Goal: Task Accomplishment & Management: Complete application form

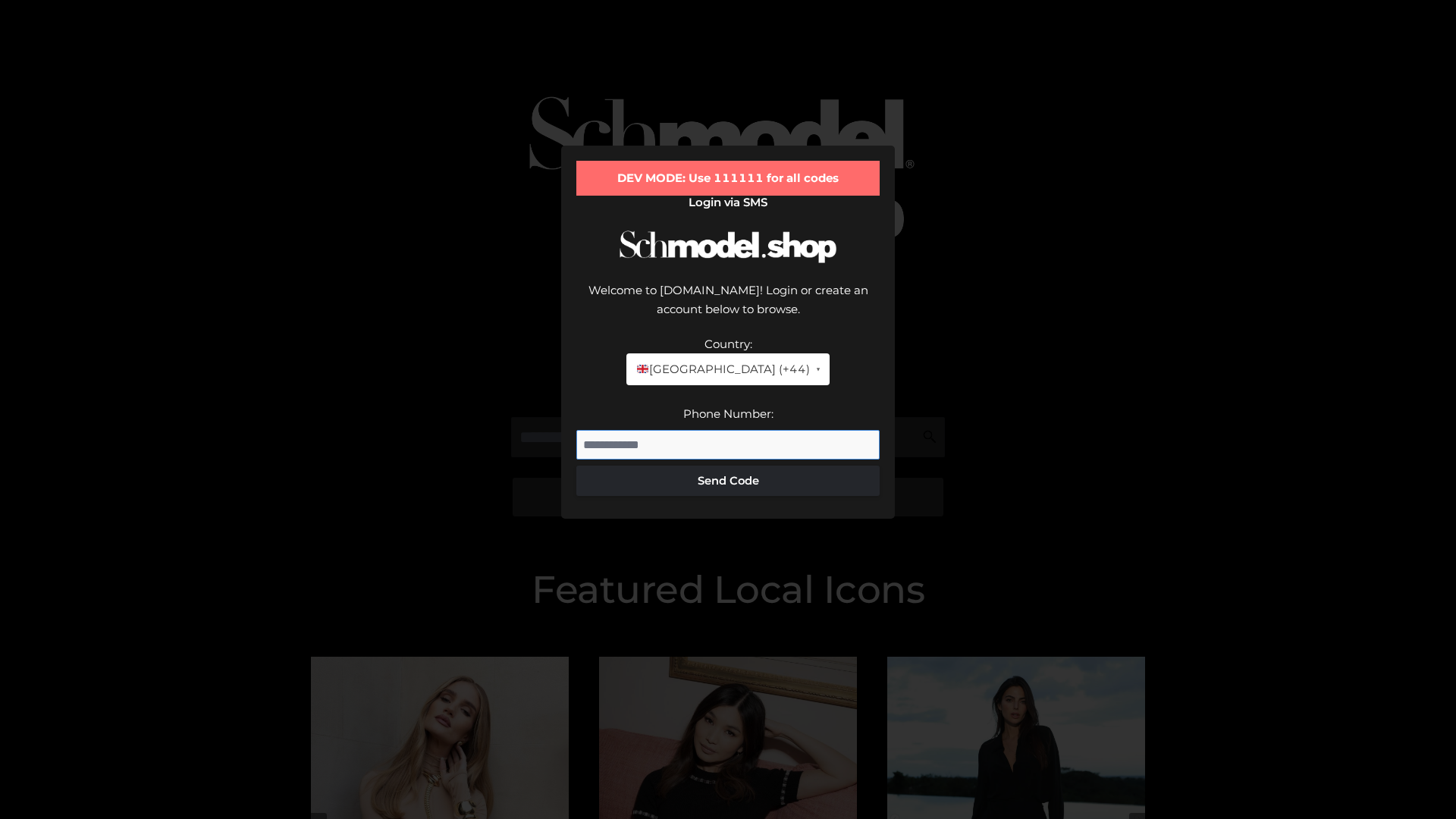
click at [728, 430] on input "Phone Number:" at bounding box center [728, 444] width 304 height 30
type input "**********"
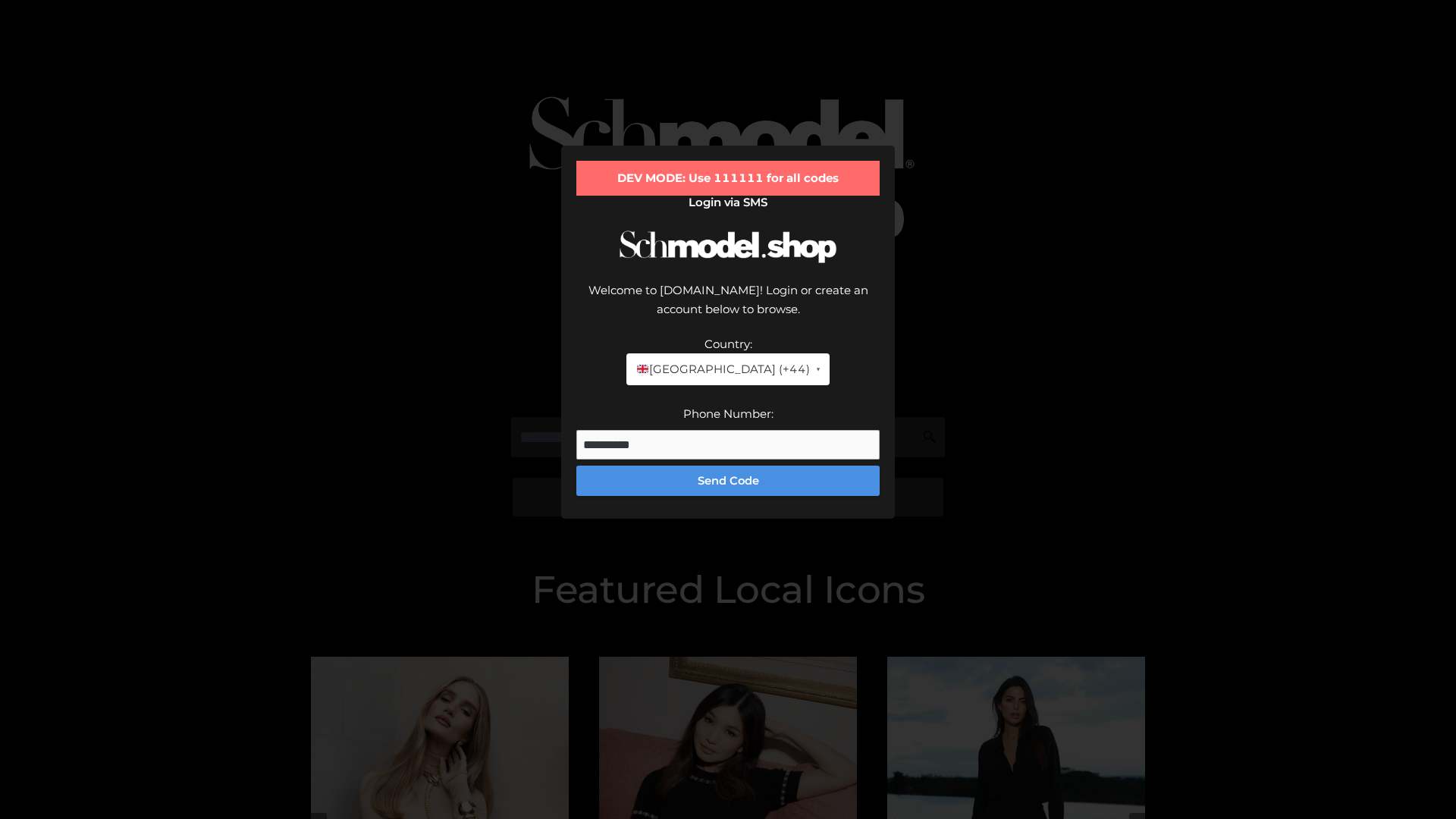
click at [728, 466] on button "Send Code" at bounding box center [728, 480] width 304 height 30
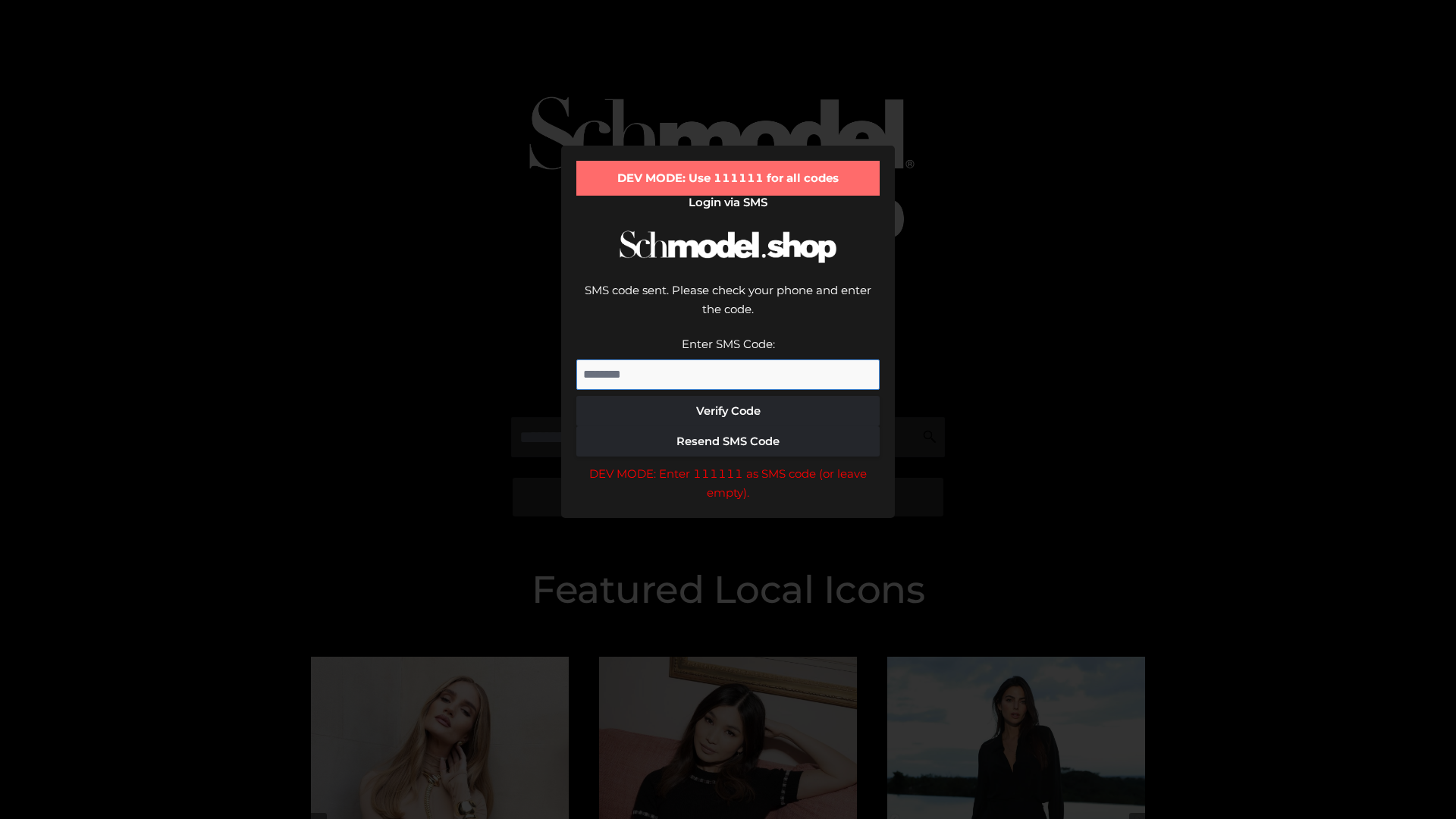
click at [728, 360] on input "Enter SMS Code:" at bounding box center [728, 375] width 304 height 30
type input "******"
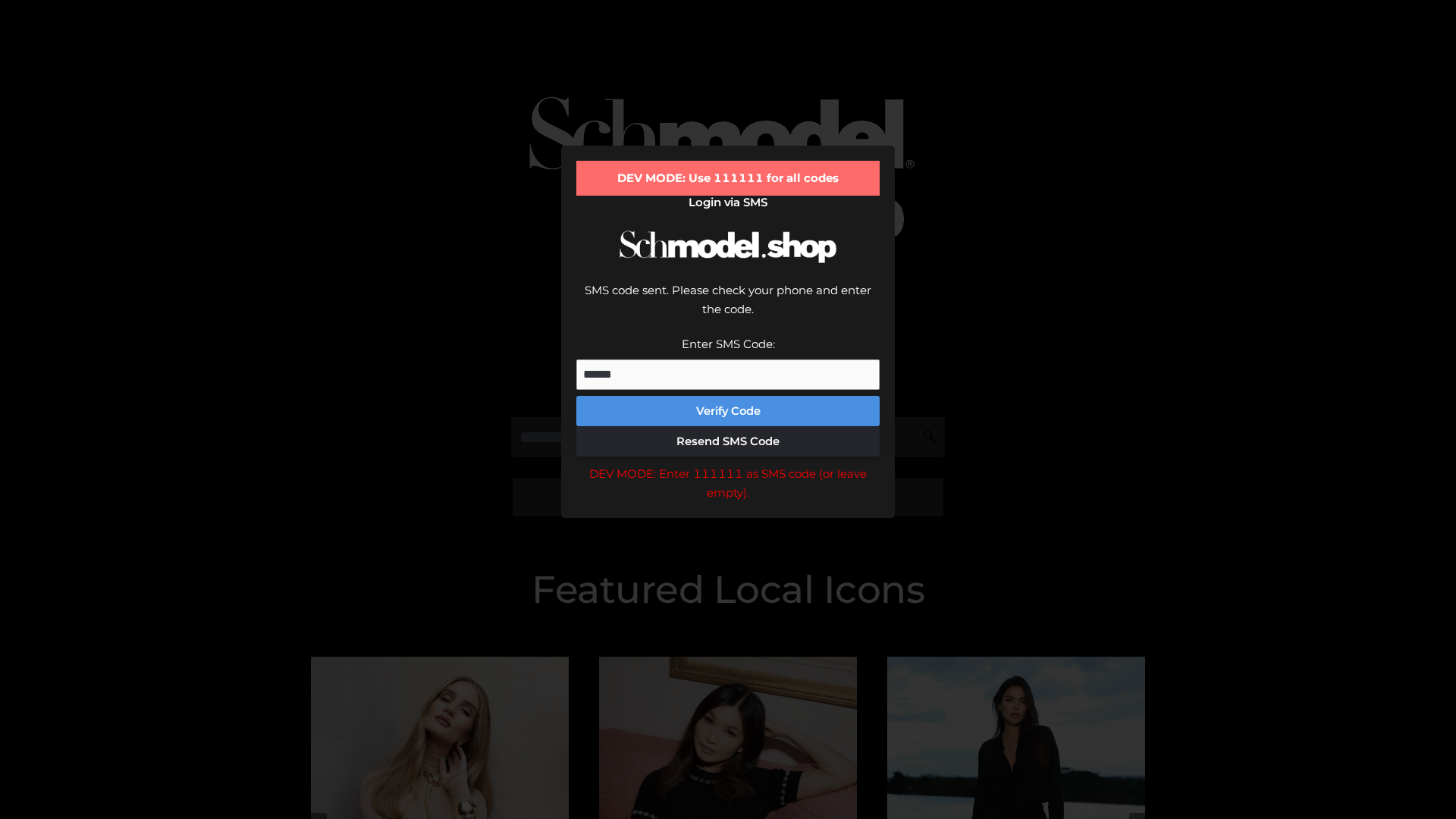
click at [728, 396] on button "Verify Code" at bounding box center [728, 410] width 304 height 30
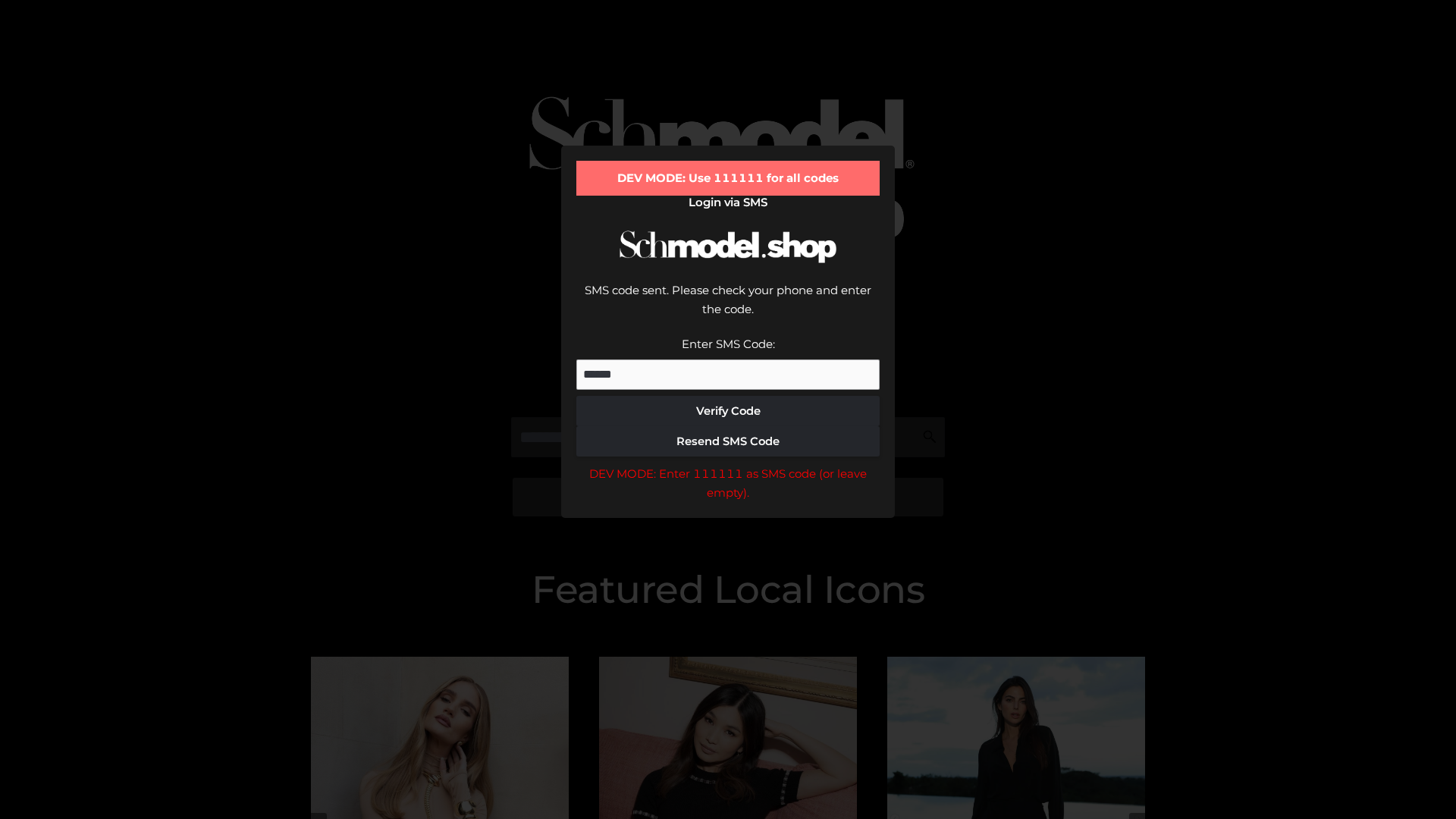
click at [728, 464] on div "DEV MODE: Enter 111111 as SMS code (or leave empty)." at bounding box center [728, 483] width 304 height 39
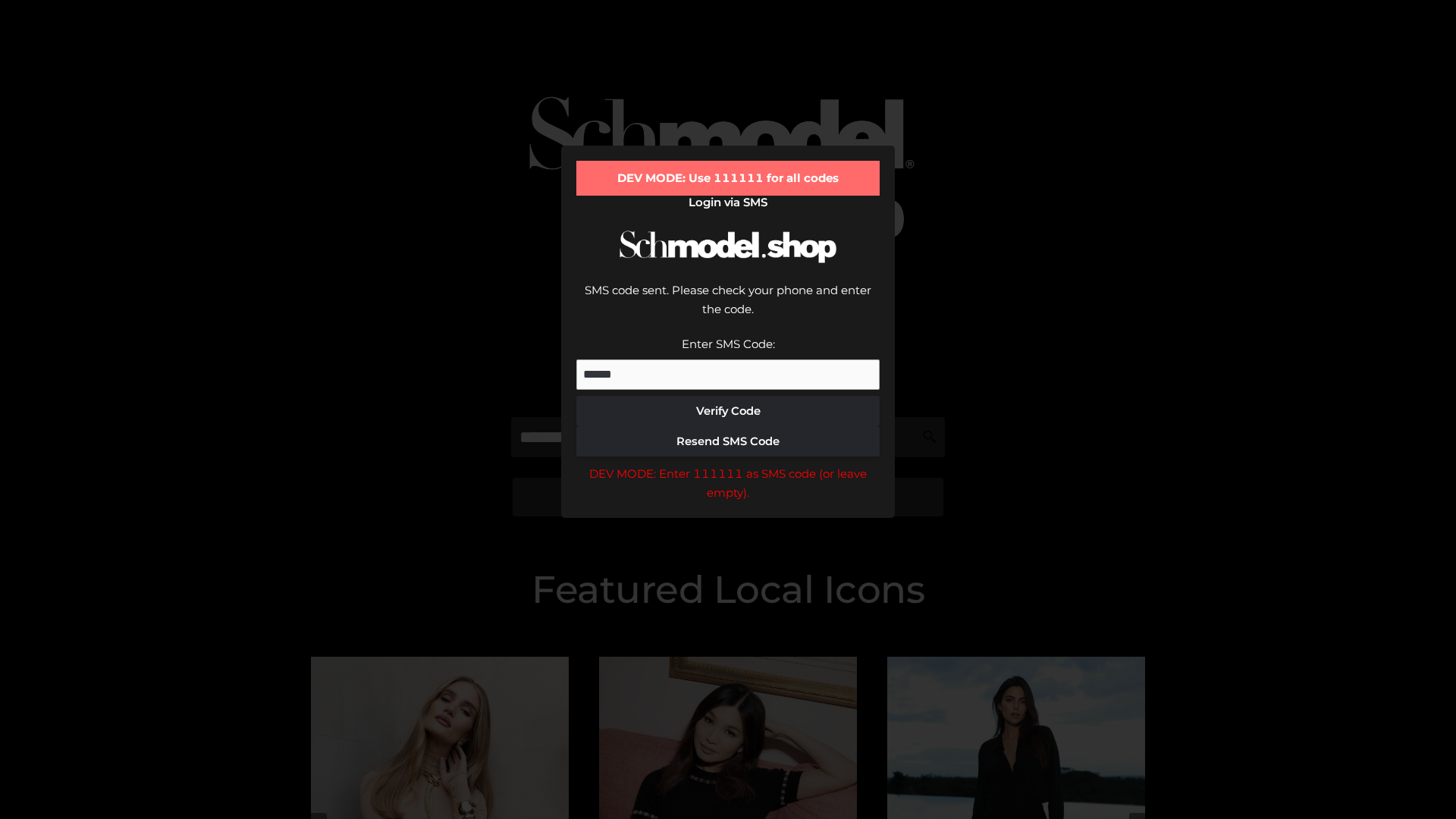
click at [728, 464] on div "DEV MODE: Enter 111111 as SMS code (or leave empty)." at bounding box center [728, 483] width 304 height 39
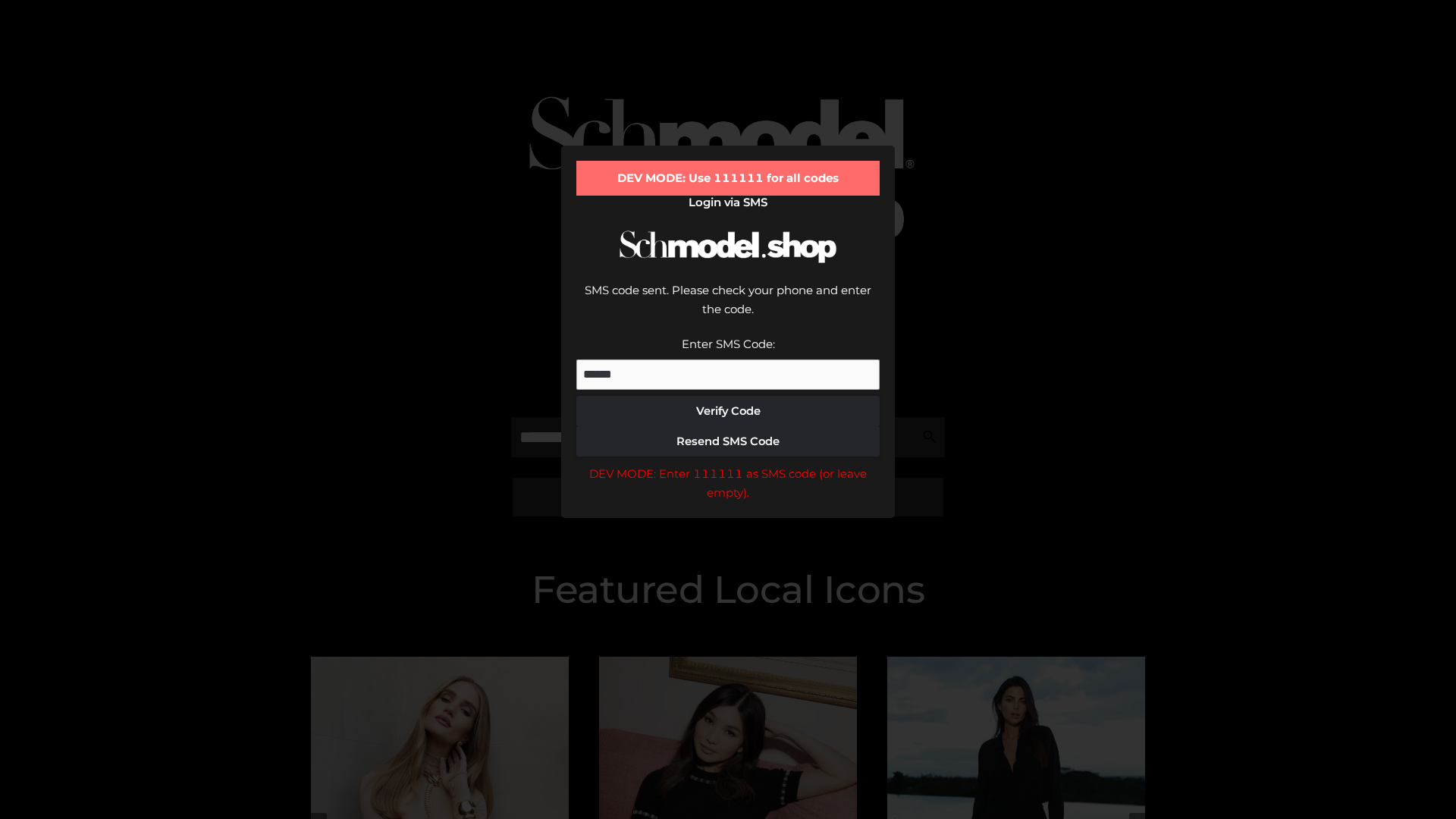
click at [728, 464] on div "DEV MODE: Enter 111111 as SMS code (or leave empty)." at bounding box center [728, 483] width 304 height 39
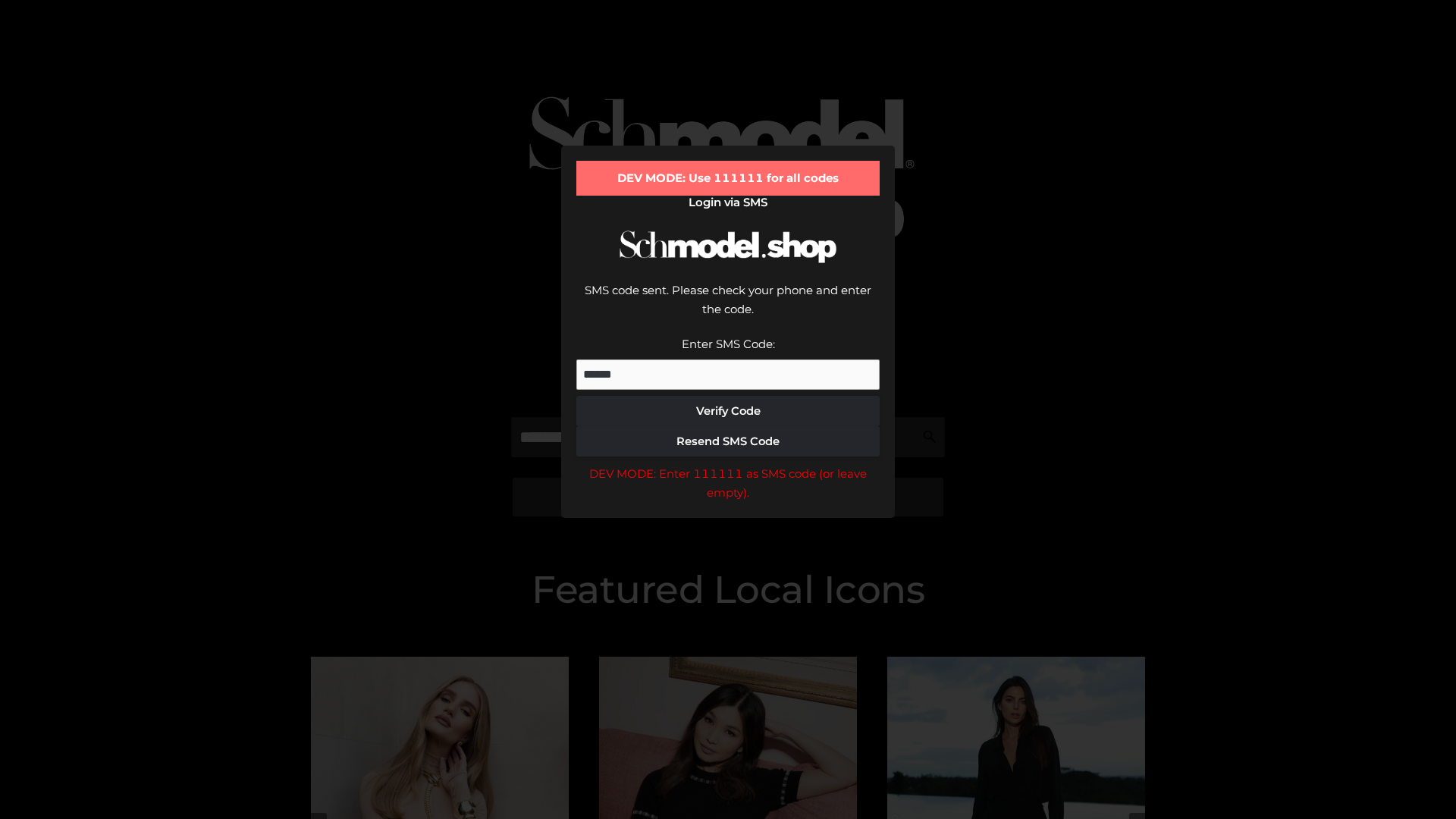
click at [728, 464] on div "DEV MODE: Enter 111111 as SMS code (or leave empty)." at bounding box center [728, 483] width 304 height 39
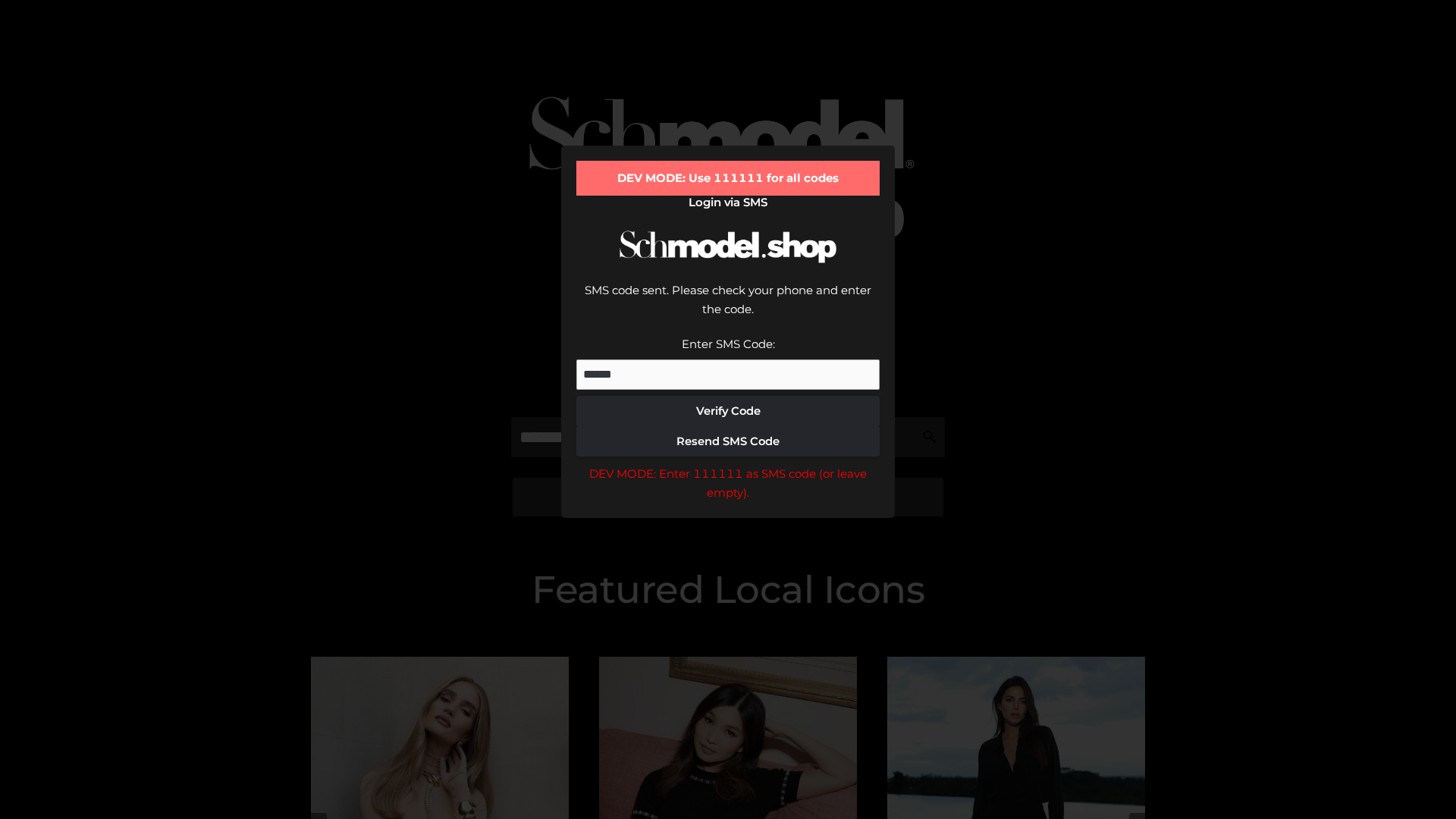
click at [728, 464] on div "DEV MODE: Enter 111111 as SMS code (or leave empty)." at bounding box center [728, 483] width 304 height 39
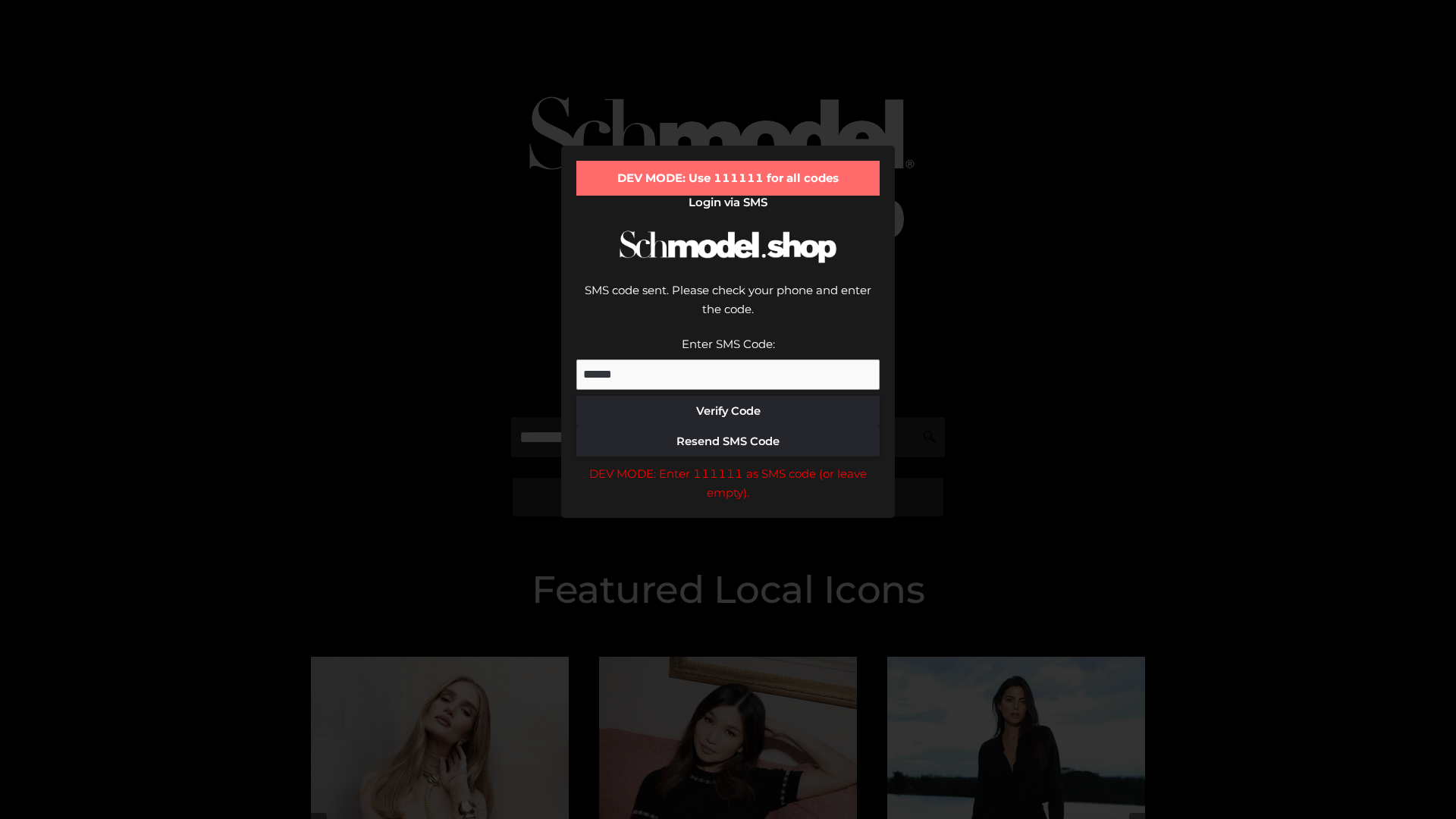
click at [728, 464] on div "DEV MODE: Enter 111111 as SMS code (or leave empty)." at bounding box center [728, 483] width 304 height 39
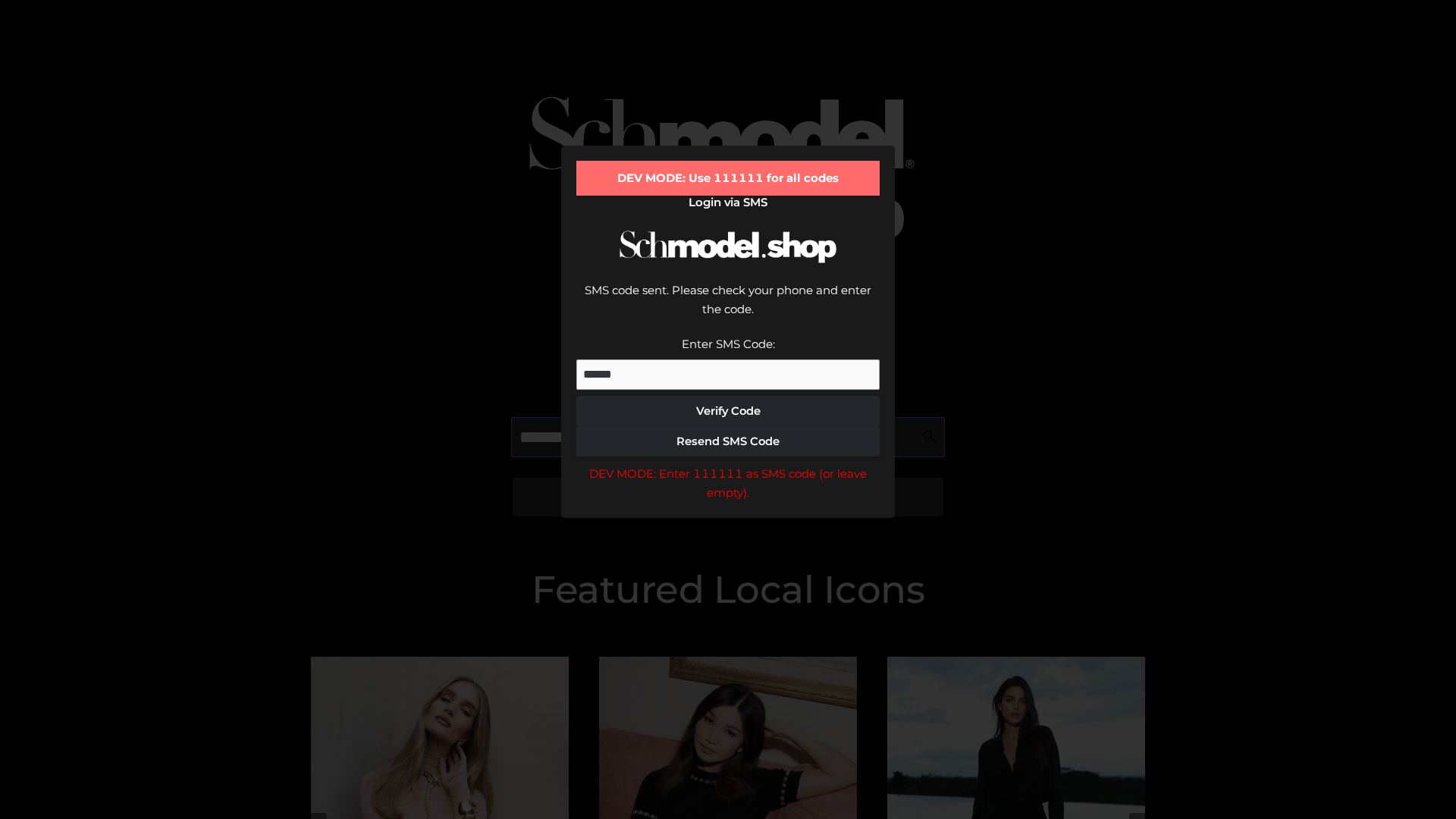
scroll to position [0, 79]
click at [728, 464] on div "DEV MODE: Enter 111111 as SMS code (or leave empty)." at bounding box center [728, 483] width 304 height 39
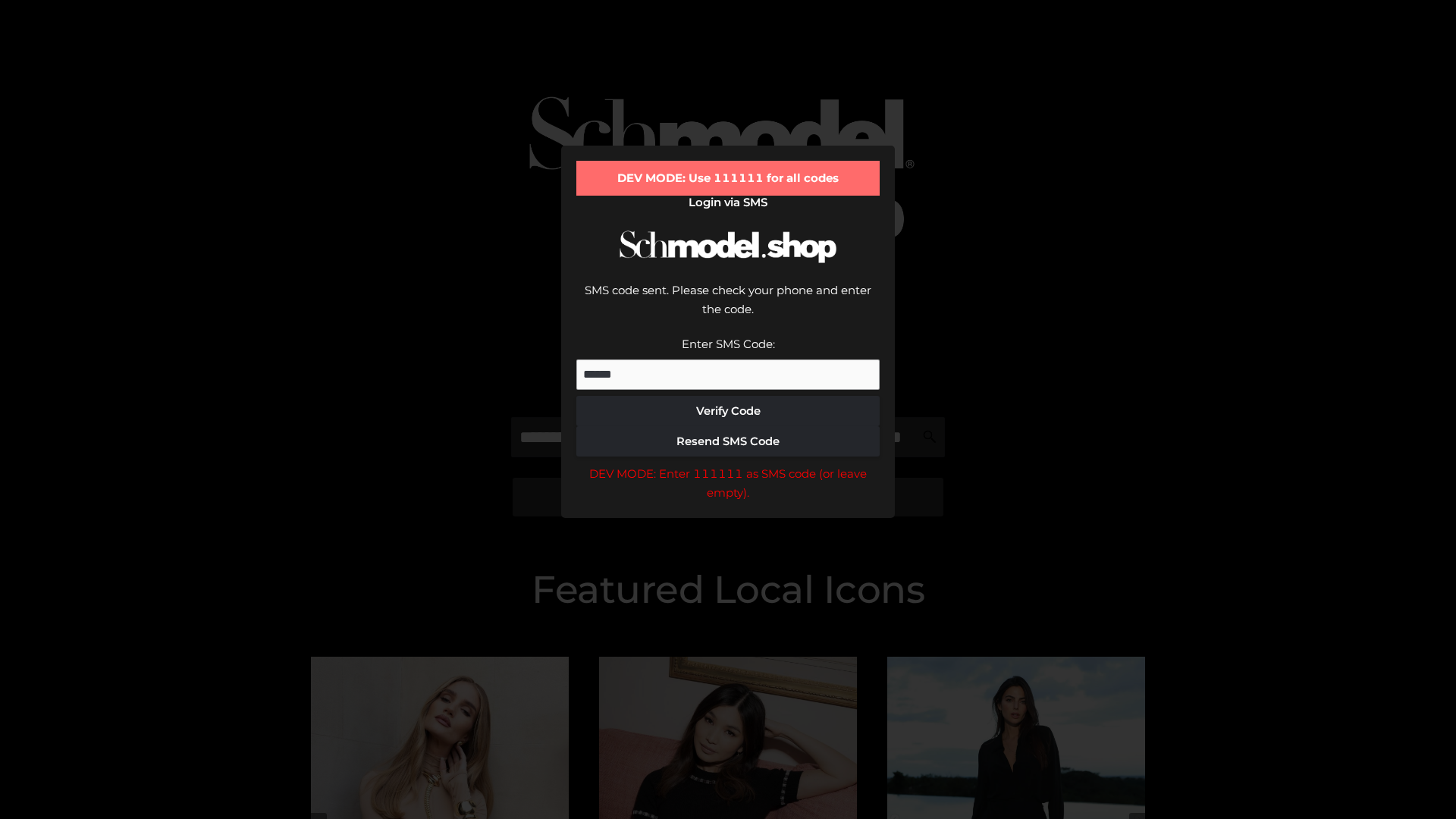
click at [728, 464] on div "DEV MODE: Enter 111111 as SMS code (or leave empty)." at bounding box center [728, 483] width 304 height 39
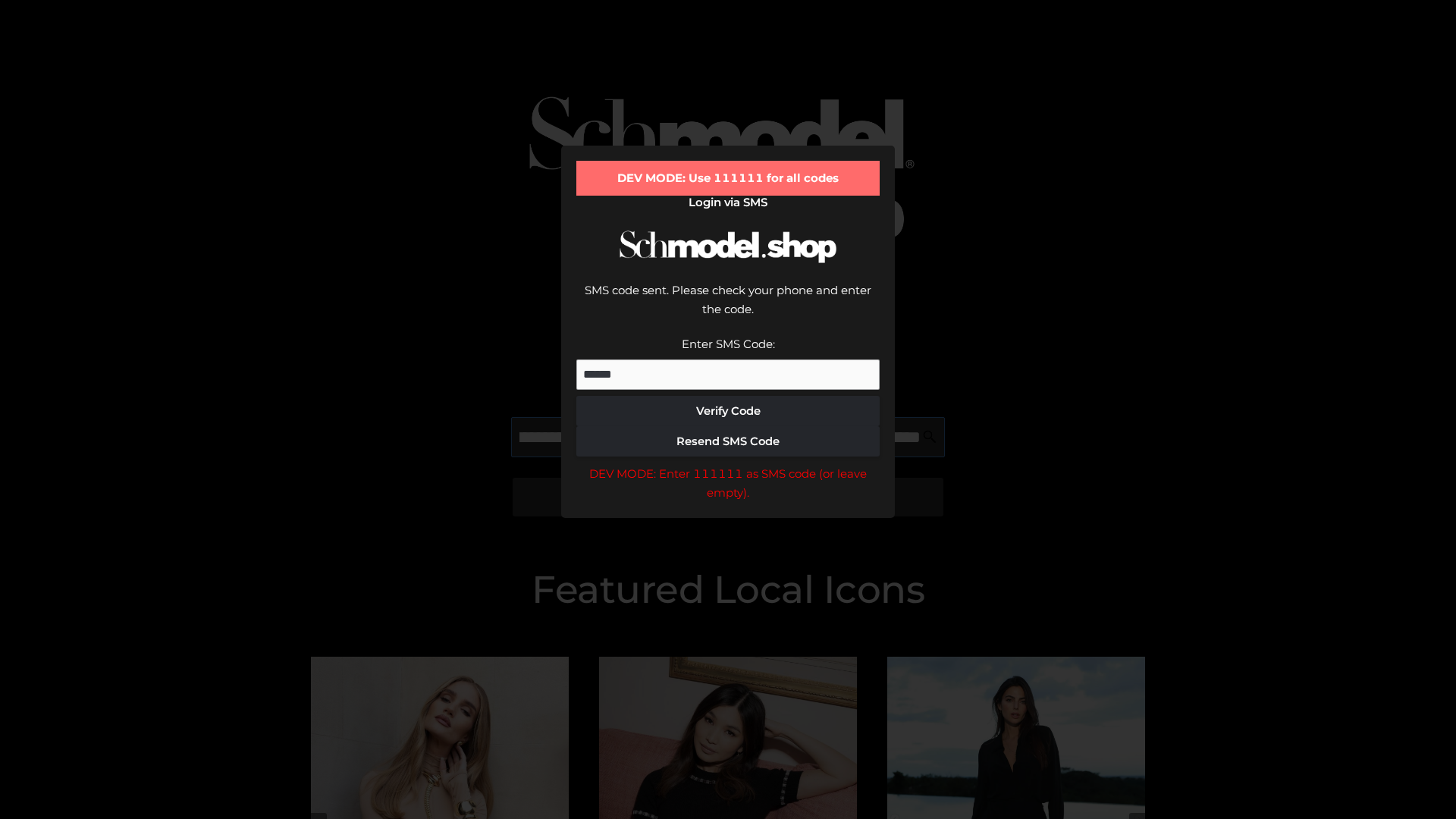
scroll to position [0, 165]
click at [728, 464] on div "DEV MODE: Enter 111111 as SMS code (or leave empty)." at bounding box center [728, 483] width 304 height 39
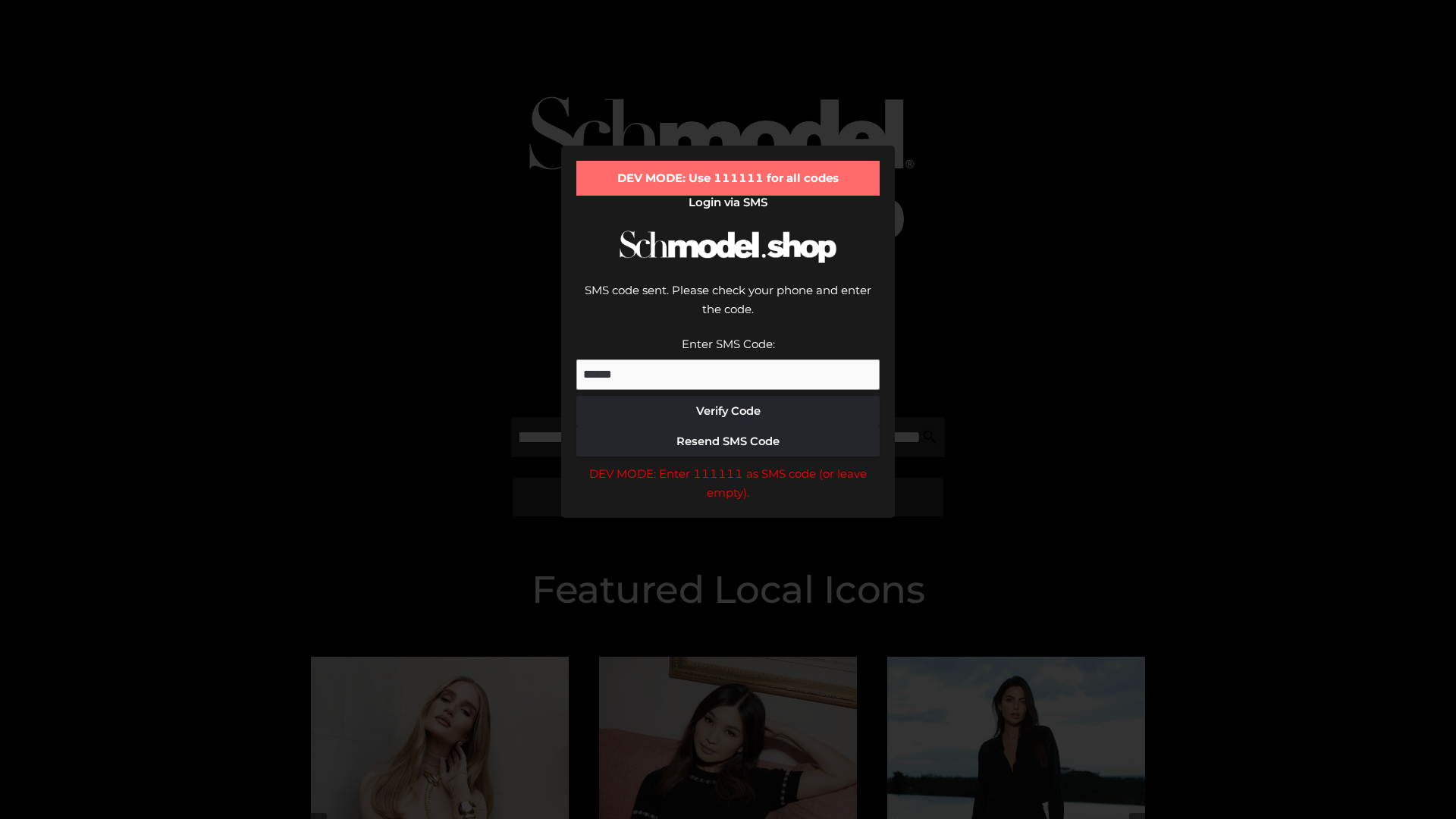
click at [728, 464] on div "DEV MODE: Enter 111111 as SMS code (or leave empty)." at bounding box center [728, 483] width 304 height 39
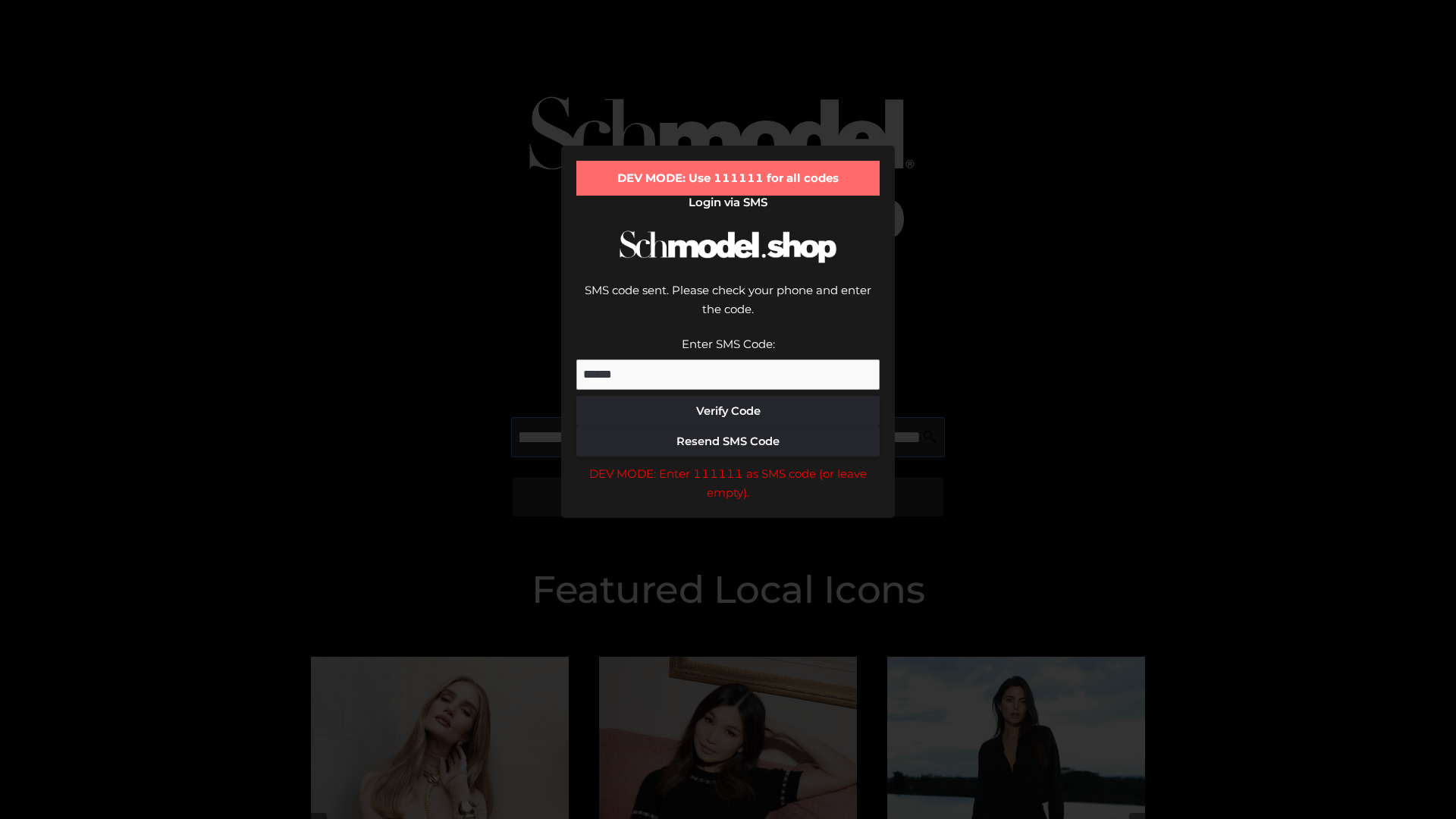
scroll to position [0, 257]
click at [728, 464] on div "DEV MODE: Enter 111111 as SMS code (or leave empty)." at bounding box center [728, 483] width 304 height 39
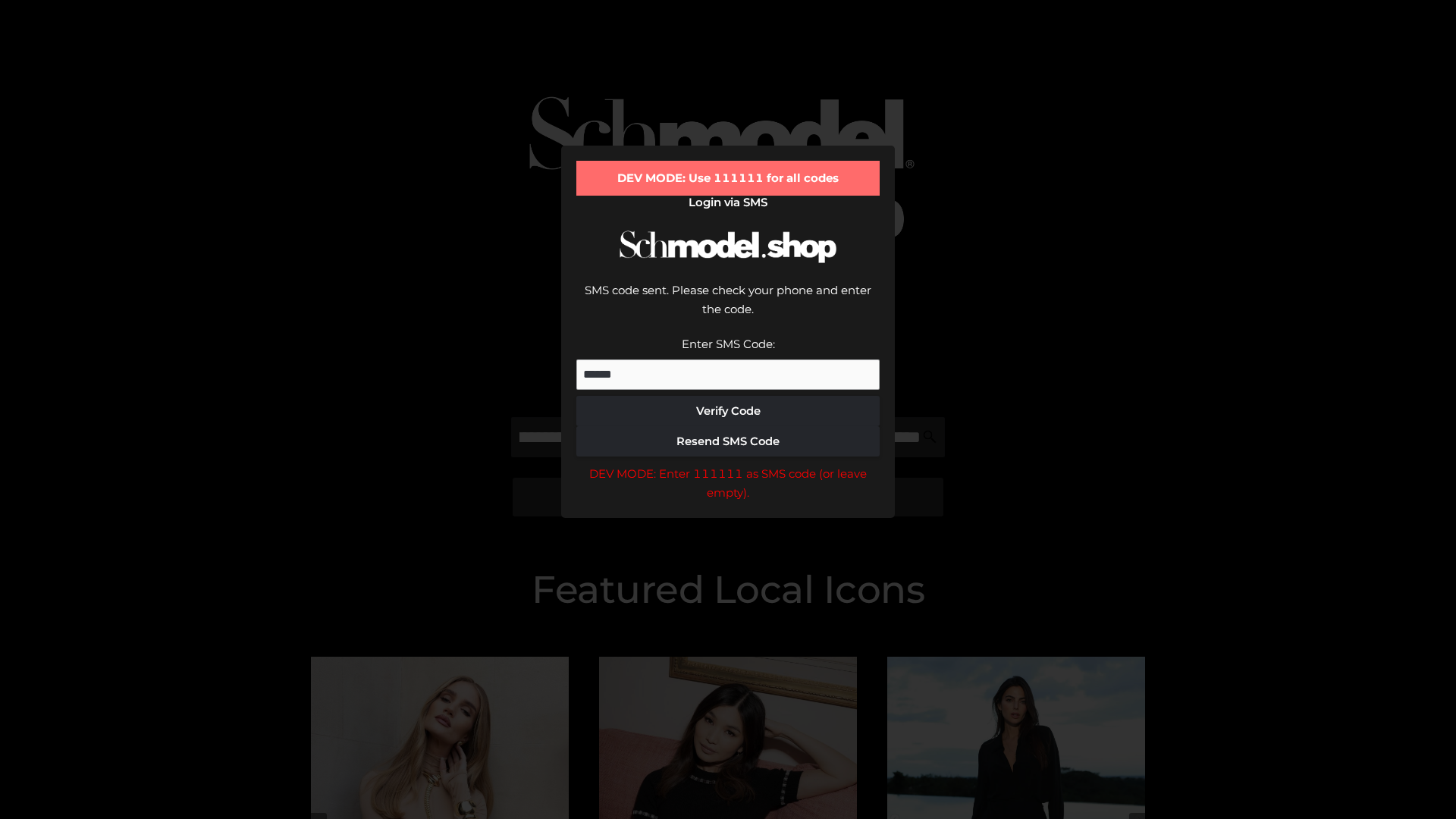
click at [728, 464] on div "DEV MODE: Enter 111111 as SMS code (or leave empty)." at bounding box center [728, 483] width 304 height 39
type input "**********"
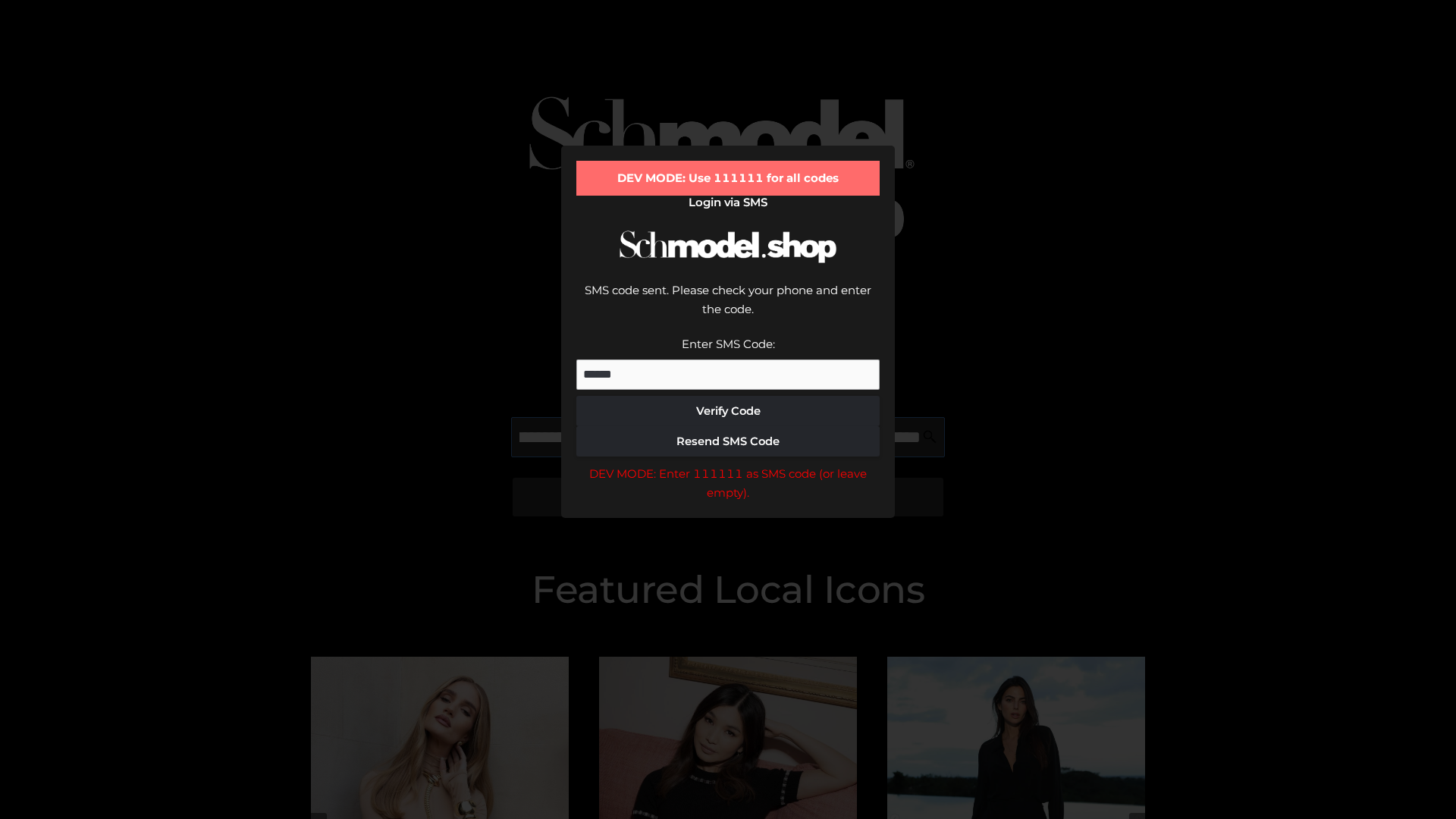
scroll to position [0, 330]
